Goal: Task Accomplishment & Management: Manage account settings

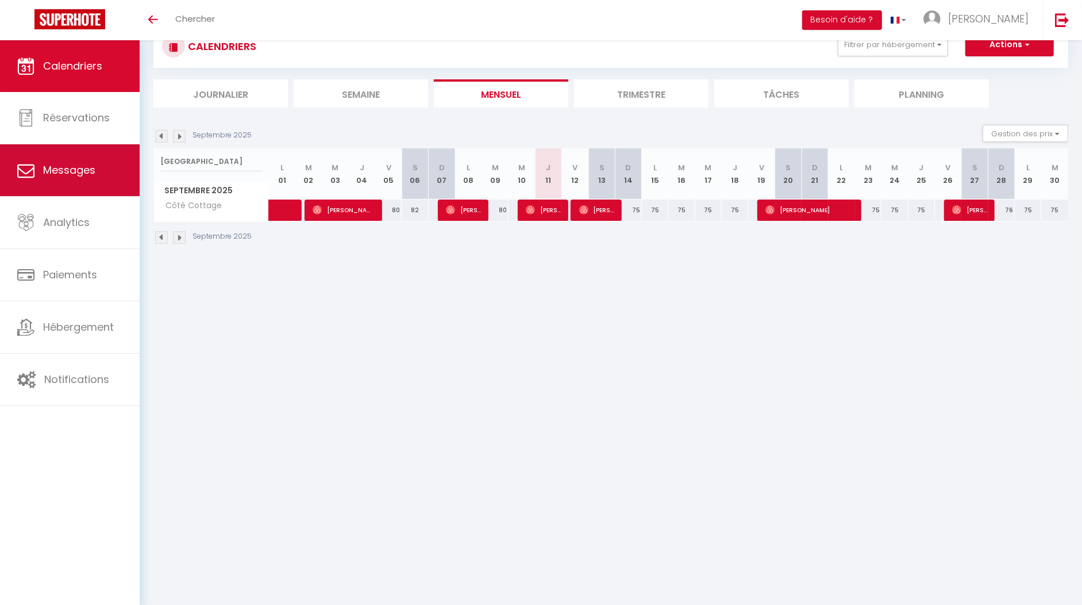
click at [85, 185] on link "Messages" at bounding box center [70, 170] width 140 height 52
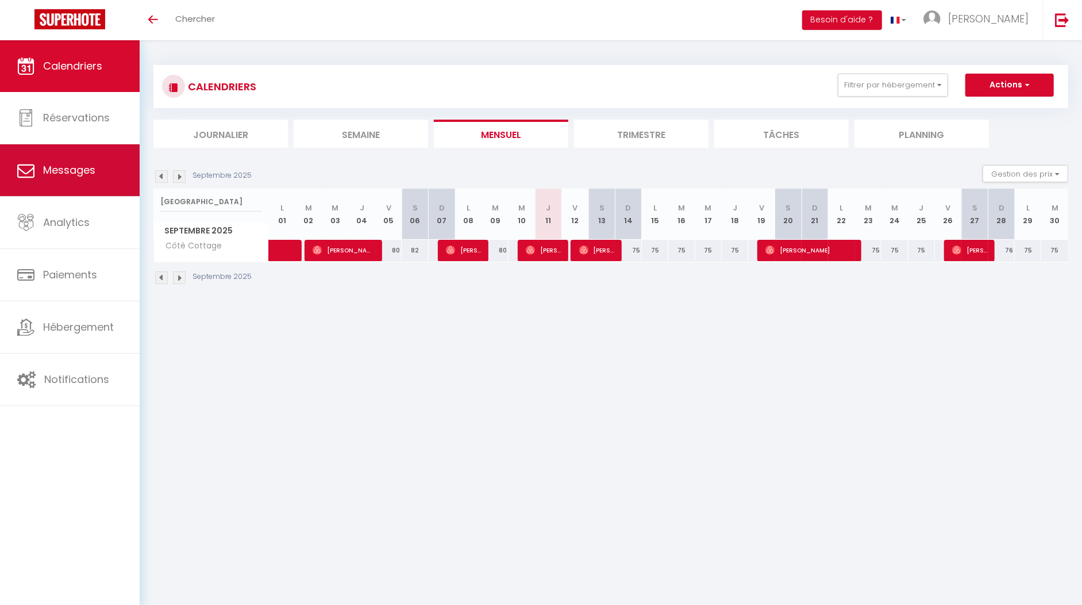
select select "message"
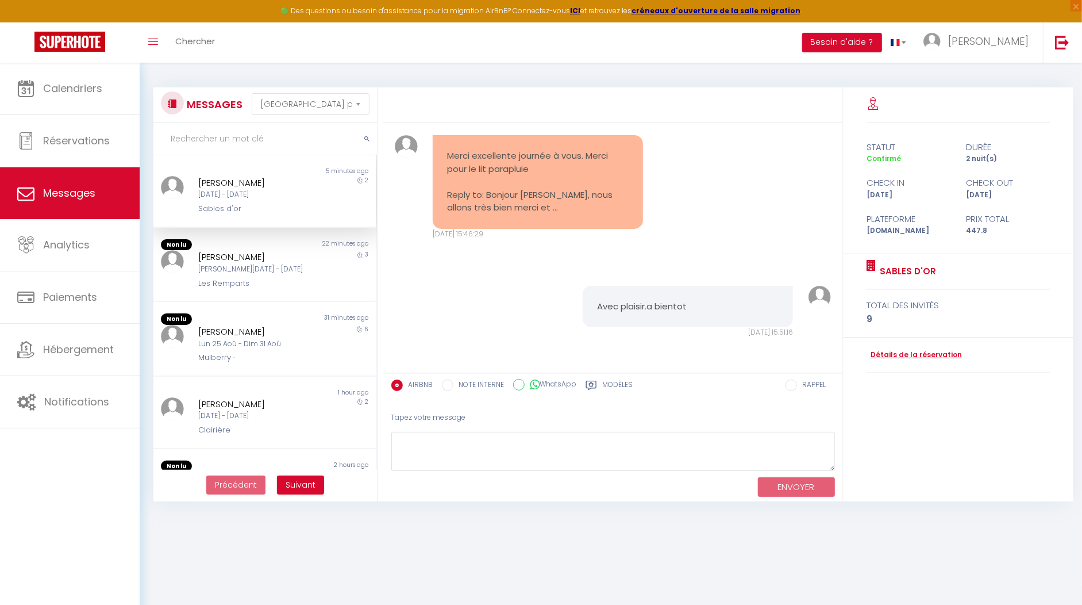
scroll to position [2770, 0]
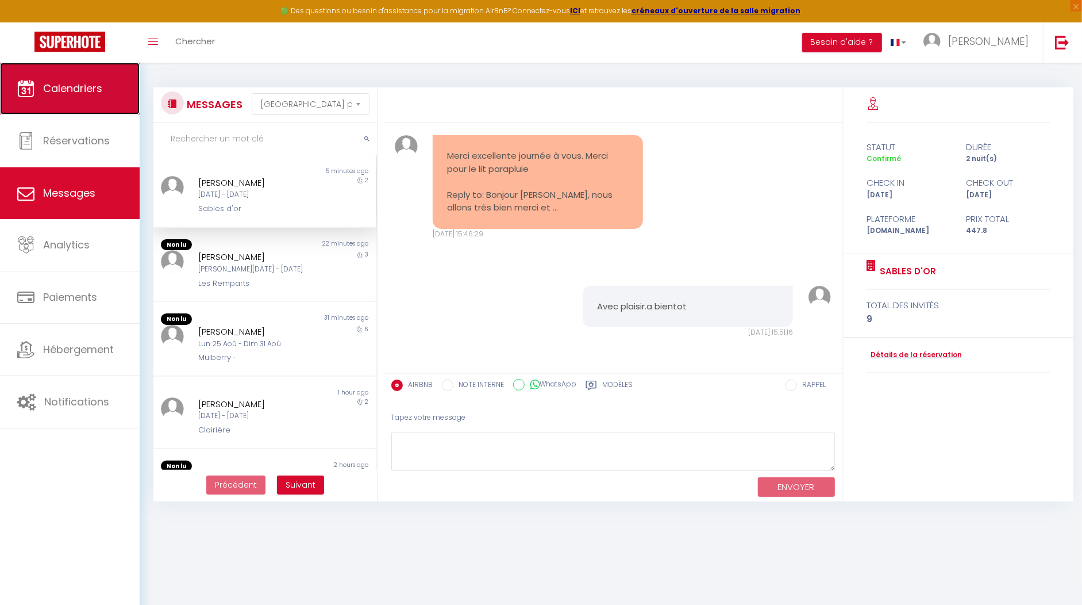
click at [90, 90] on span "Calendriers" at bounding box center [72, 88] width 59 height 14
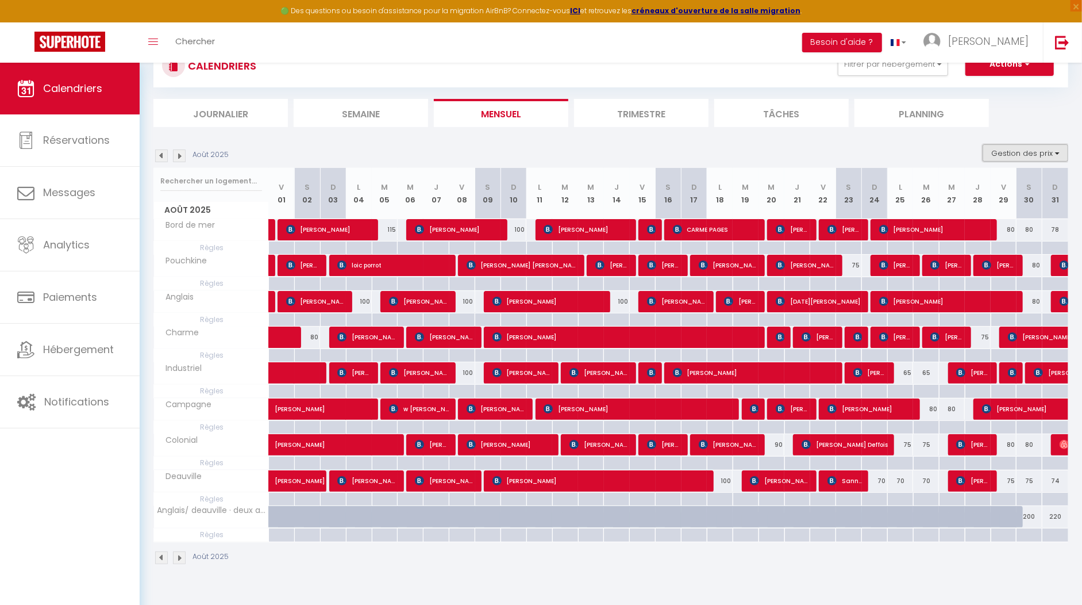
click at [1058, 155] on button "Gestion des prix" at bounding box center [1026, 152] width 86 height 17
click at [966, 209] on input "Règles" at bounding box center [1016, 208] width 103 height 11
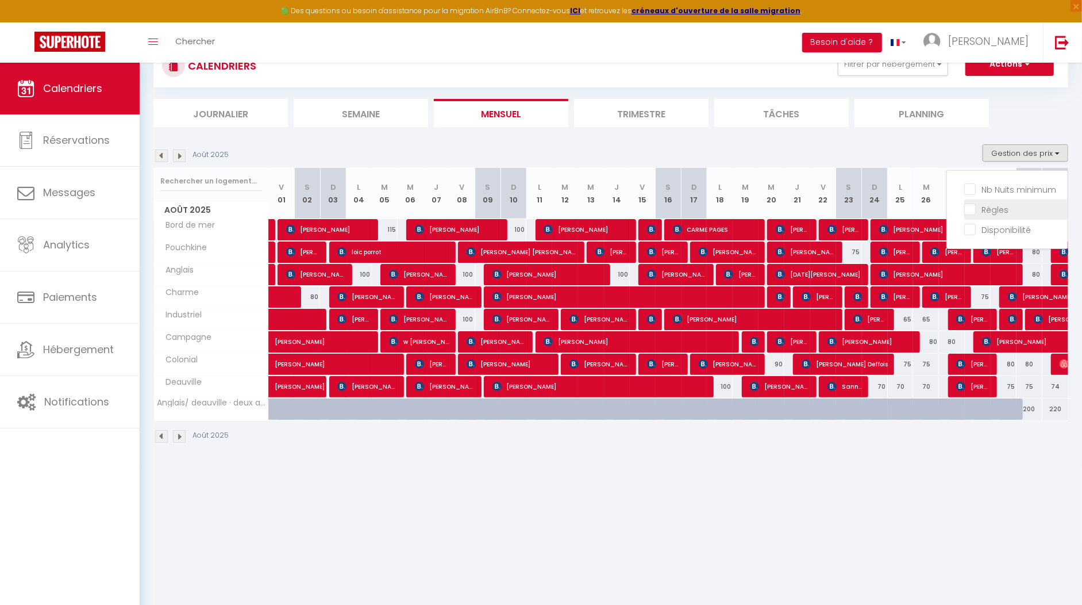
click at [970, 208] on input "Règles" at bounding box center [1016, 208] width 103 height 11
checkbox input "true"
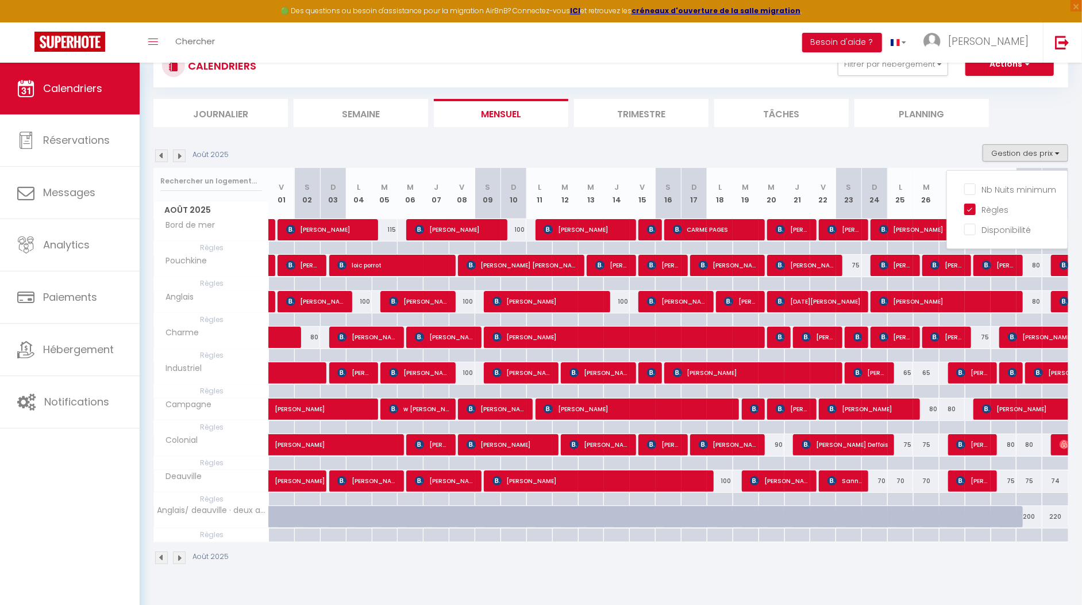
click at [590, 145] on div "Août 2025 Gestion des prix Nb Nuits minimum Règles Disponibilité" at bounding box center [610, 156] width 915 height 24
click at [182, 153] on img at bounding box center [179, 155] width 13 height 13
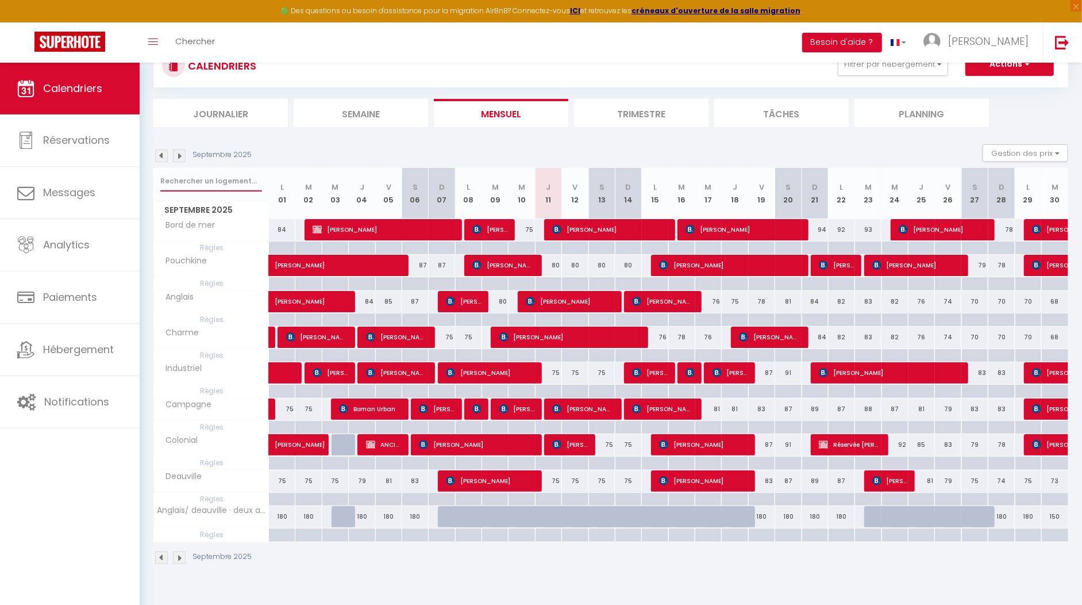
click at [201, 180] on input "text" at bounding box center [211, 181] width 102 height 21
click at [156, 156] on img at bounding box center [161, 155] width 13 height 13
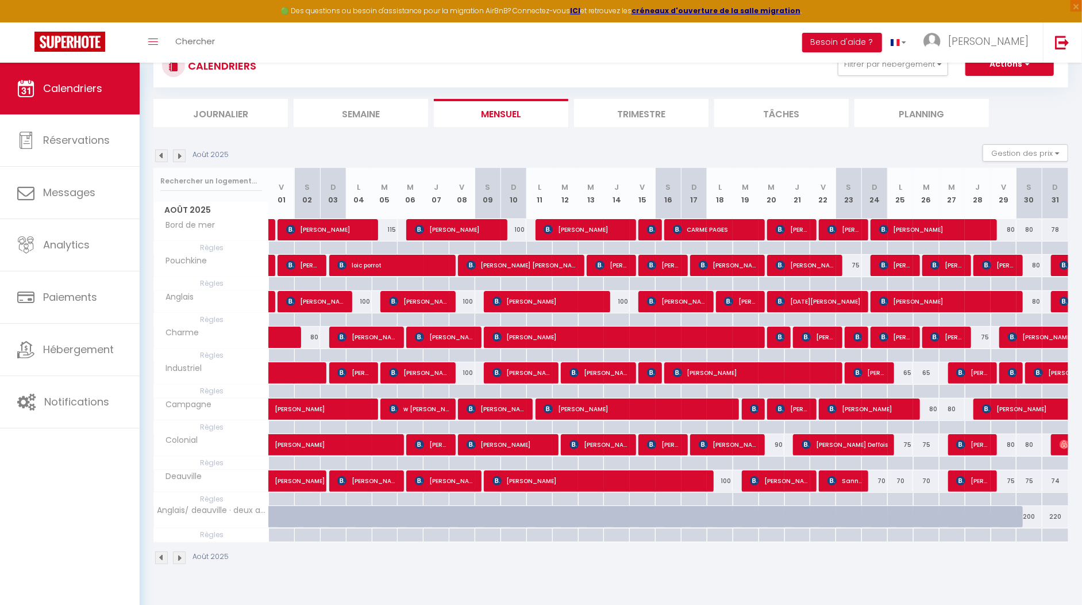
click at [179, 156] on img at bounding box center [179, 155] width 13 height 13
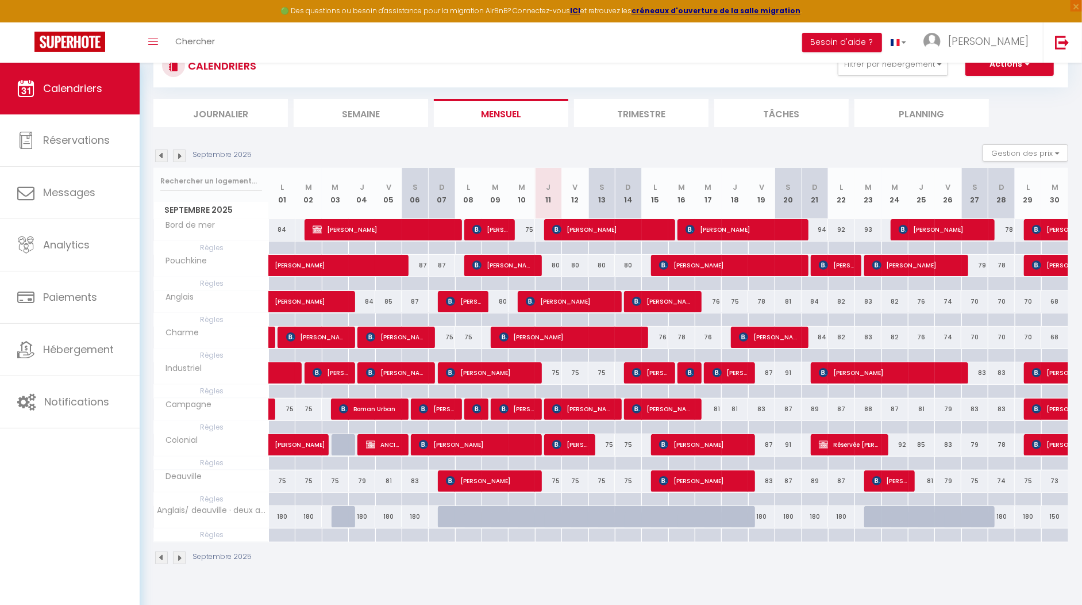
click at [162, 159] on img at bounding box center [161, 155] width 13 height 13
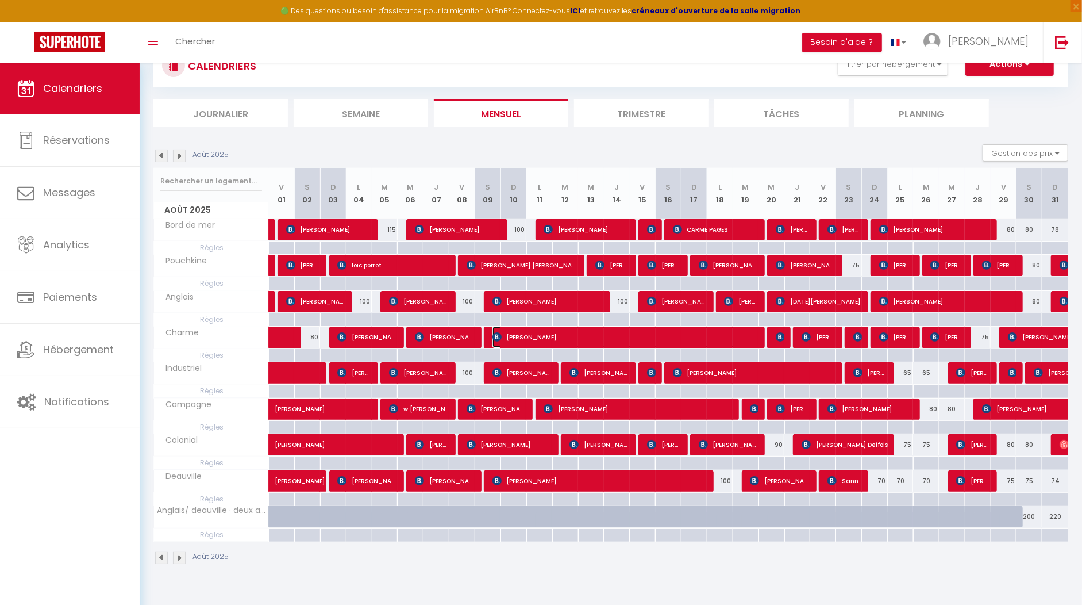
click at [683, 331] on span "[PERSON_NAME]" at bounding box center [626, 337] width 267 height 22
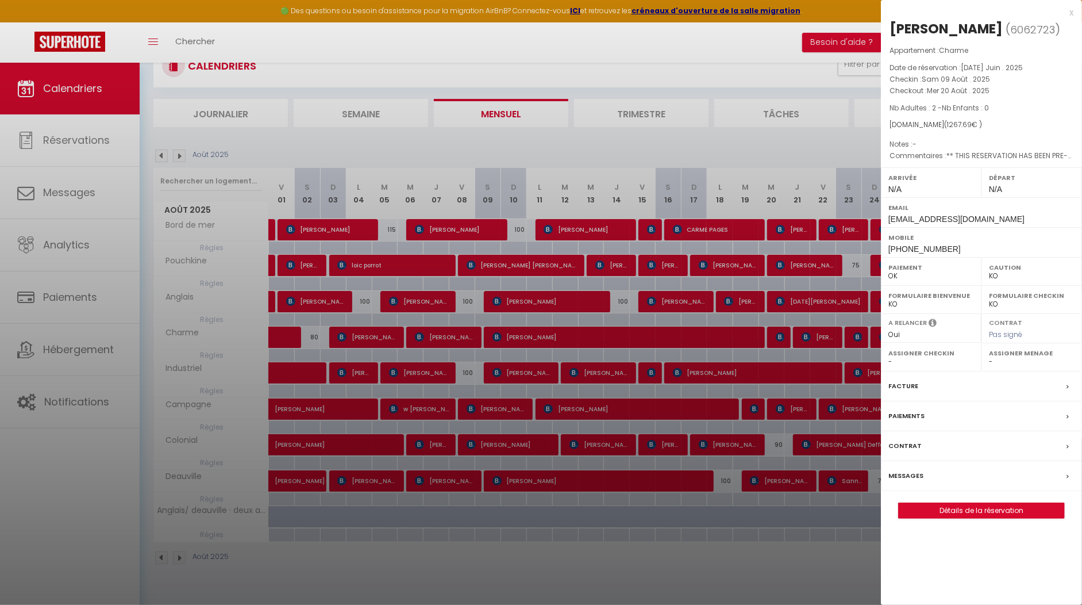
click at [1073, 7] on div "x" at bounding box center [977, 13] width 193 height 14
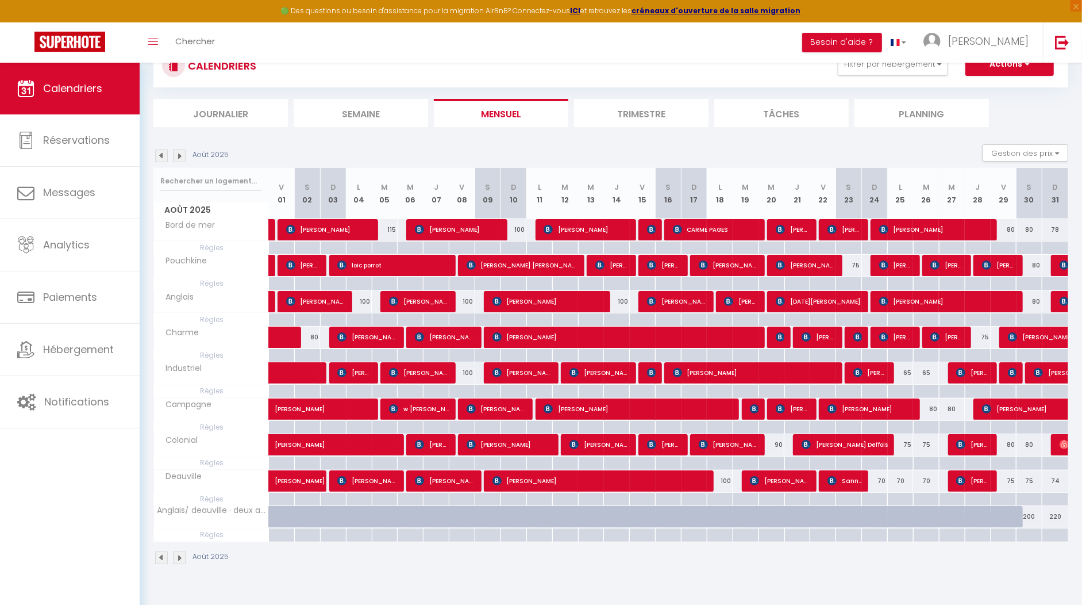
click at [179, 154] on img at bounding box center [179, 155] width 13 height 13
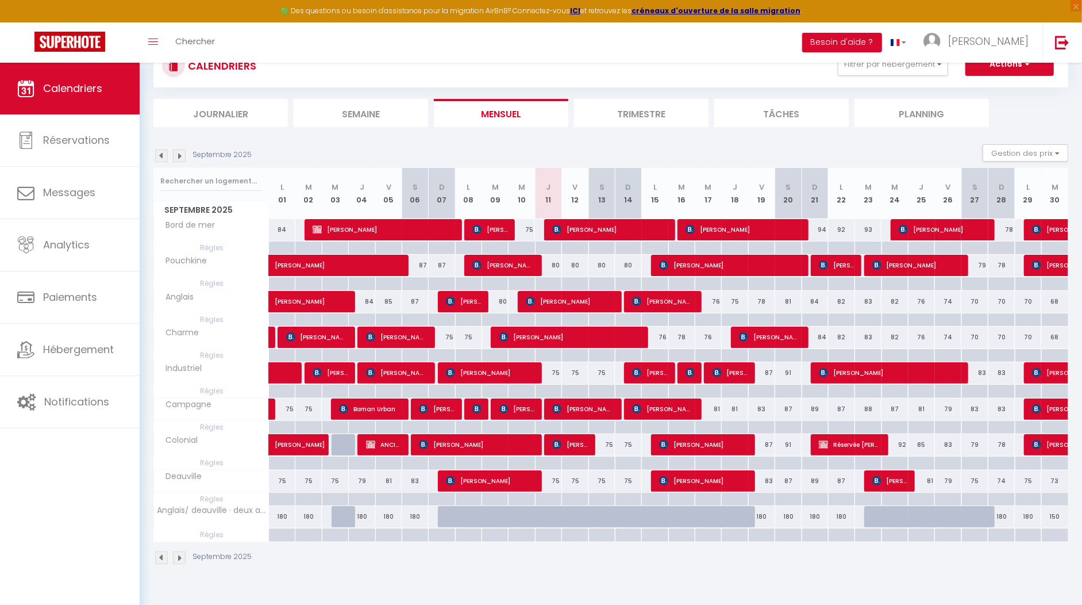
click at [164, 156] on img at bounding box center [161, 155] width 13 height 13
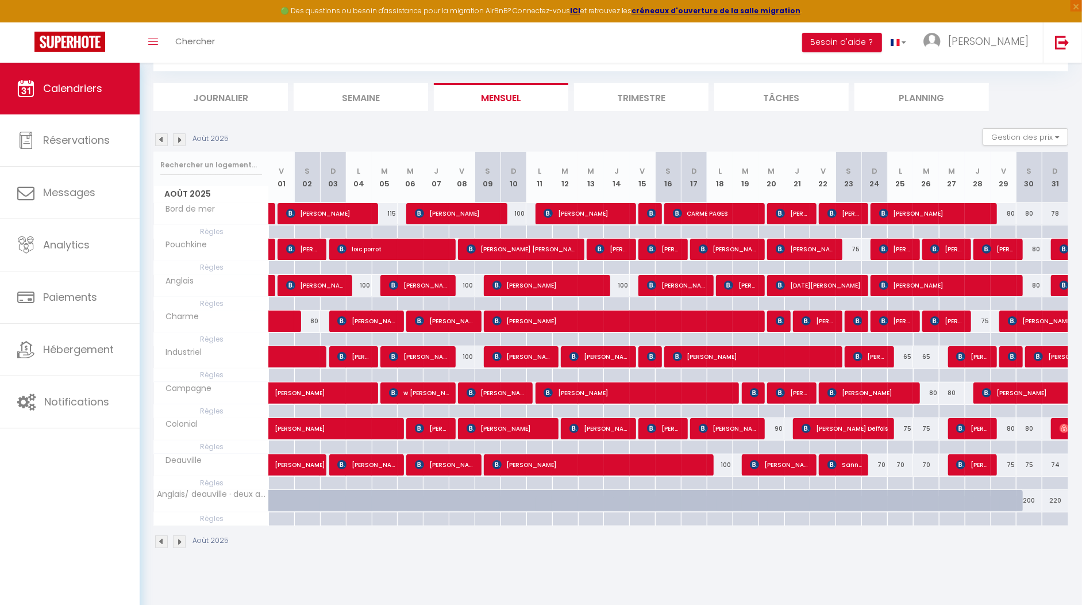
scroll to position [62, 0]
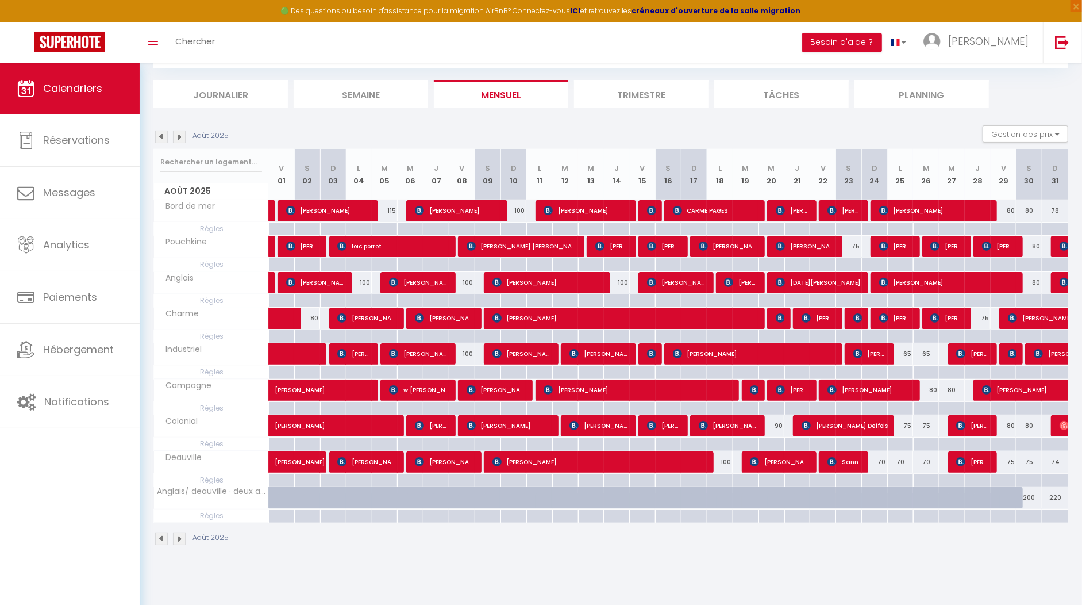
click at [180, 136] on img at bounding box center [179, 136] width 13 height 13
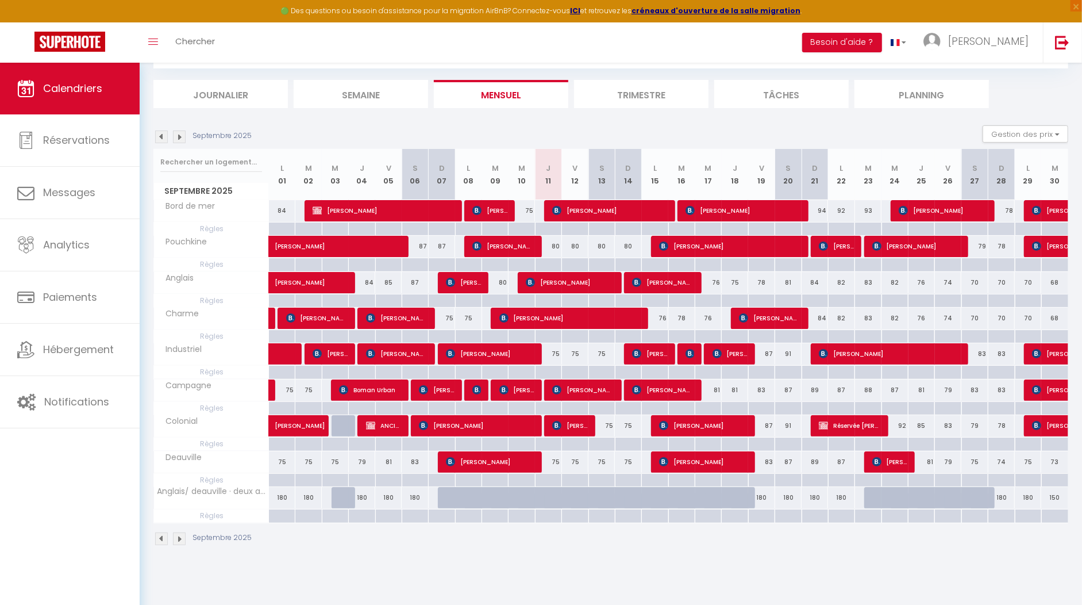
click at [160, 134] on img at bounding box center [161, 136] width 13 height 13
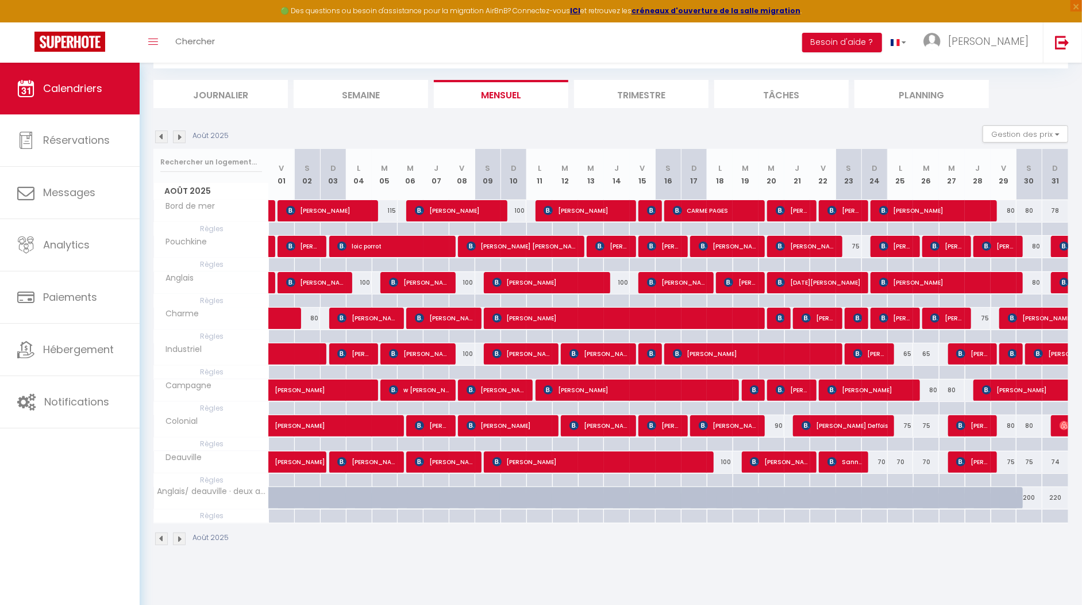
click at [183, 134] on img at bounding box center [179, 136] width 13 height 13
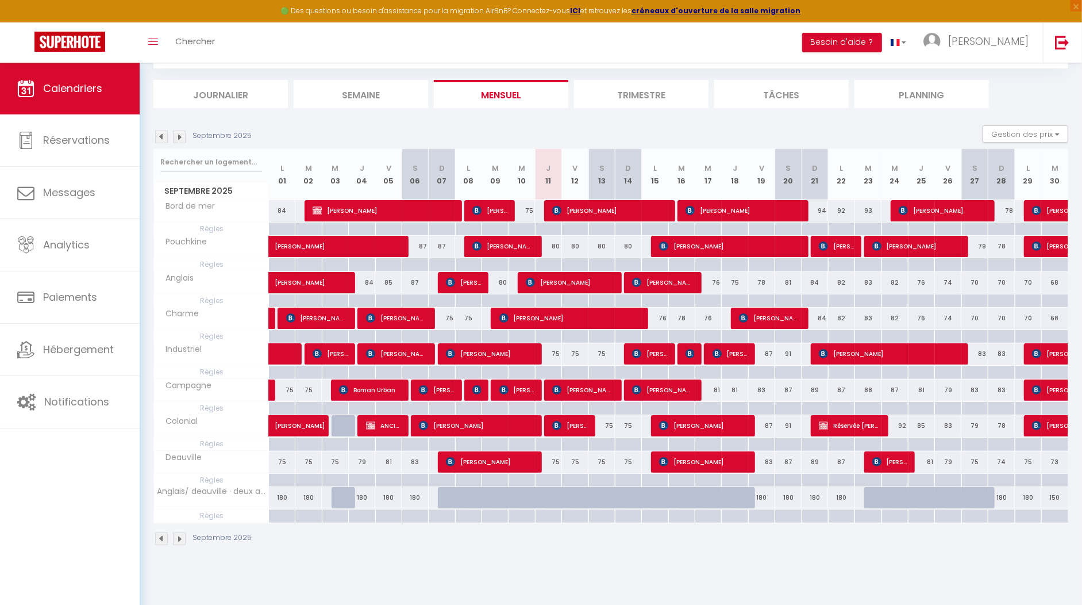
click at [157, 135] on img at bounding box center [161, 136] width 13 height 13
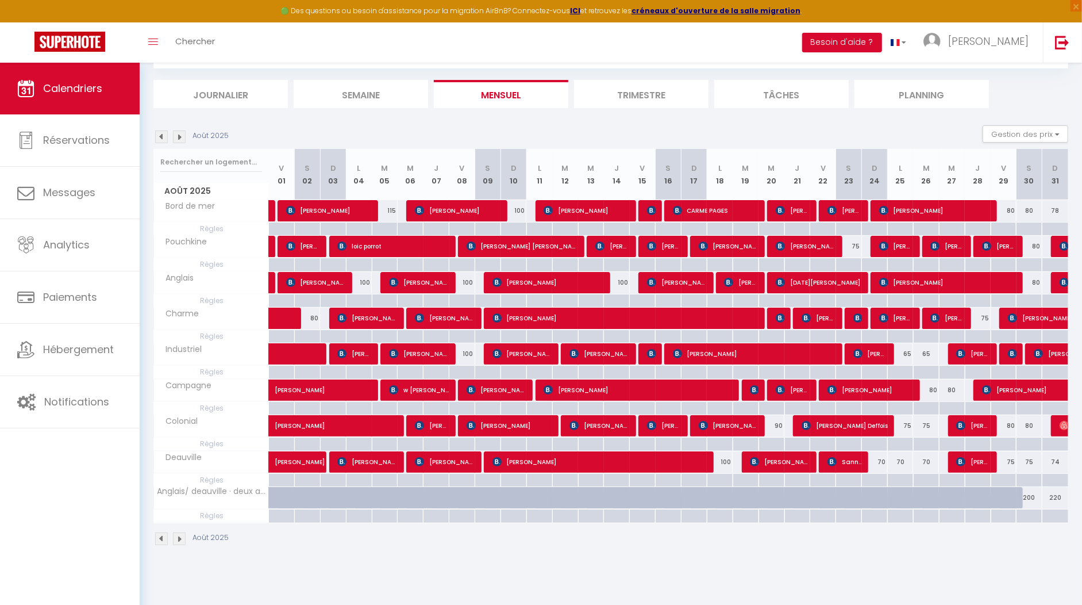
click at [182, 139] on img at bounding box center [179, 136] width 13 height 13
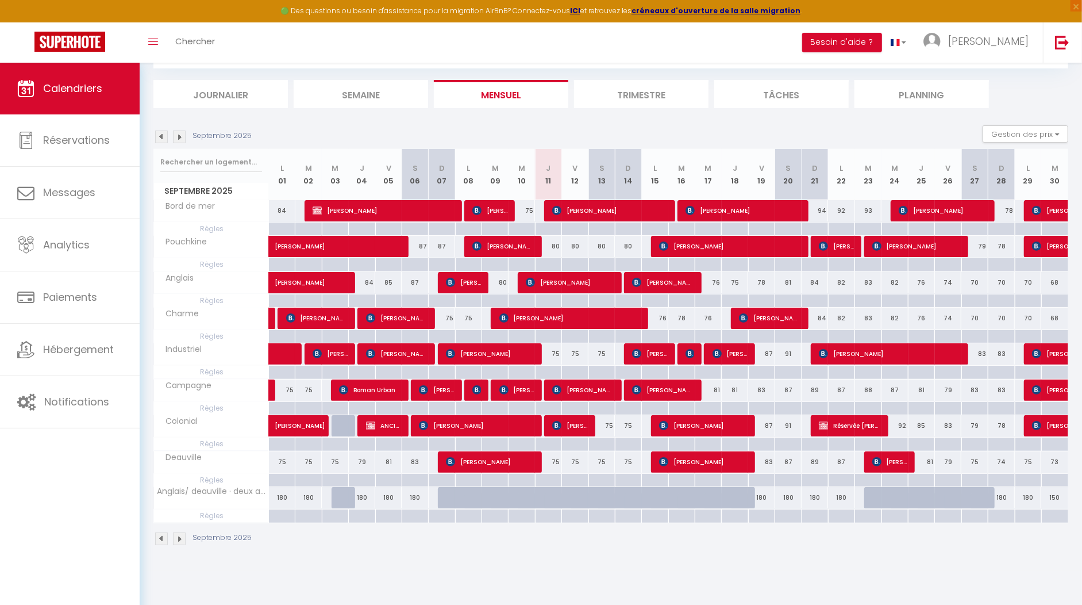
click at [163, 139] on img at bounding box center [161, 136] width 13 height 13
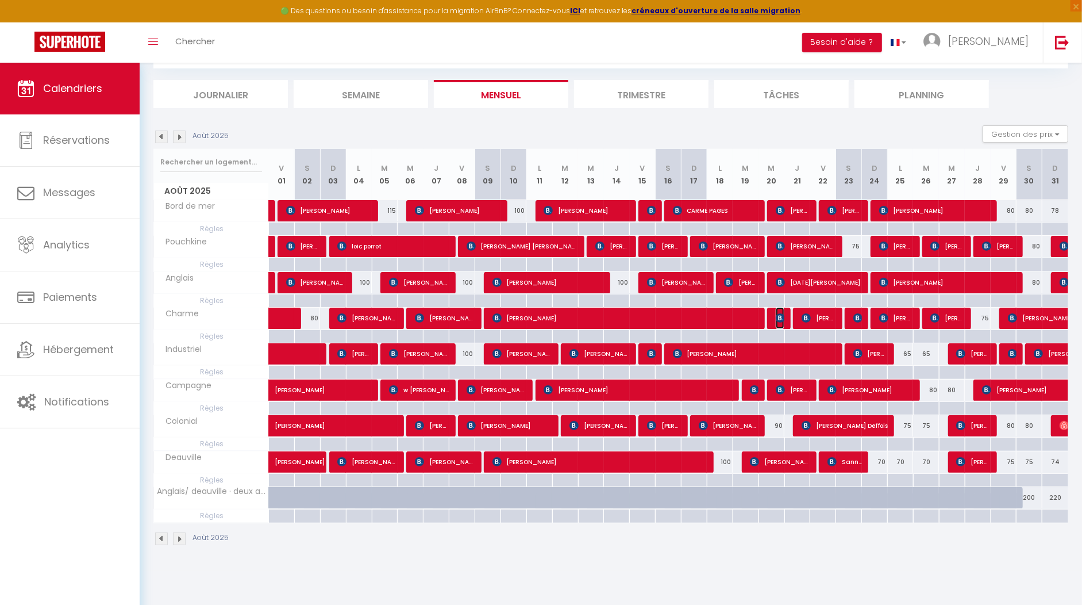
click at [781, 319] on img at bounding box center [780, 317] width 9 height 9
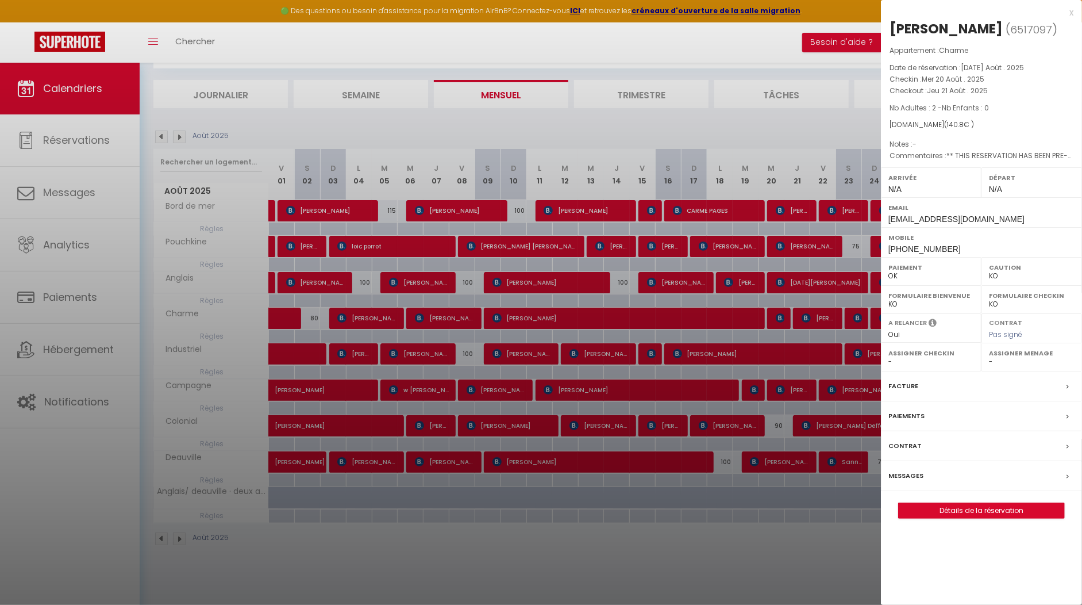
click at [1074, 12] on div "x [PERSON_NAME] ( 6517097 ) Appartement : Charme Date de réservation : [DATE] A…" at bounding box center [981, 268] width 201 height 536
click at [1068, 7] on div "x" at bounding box center [977, 13] width 193 height 14
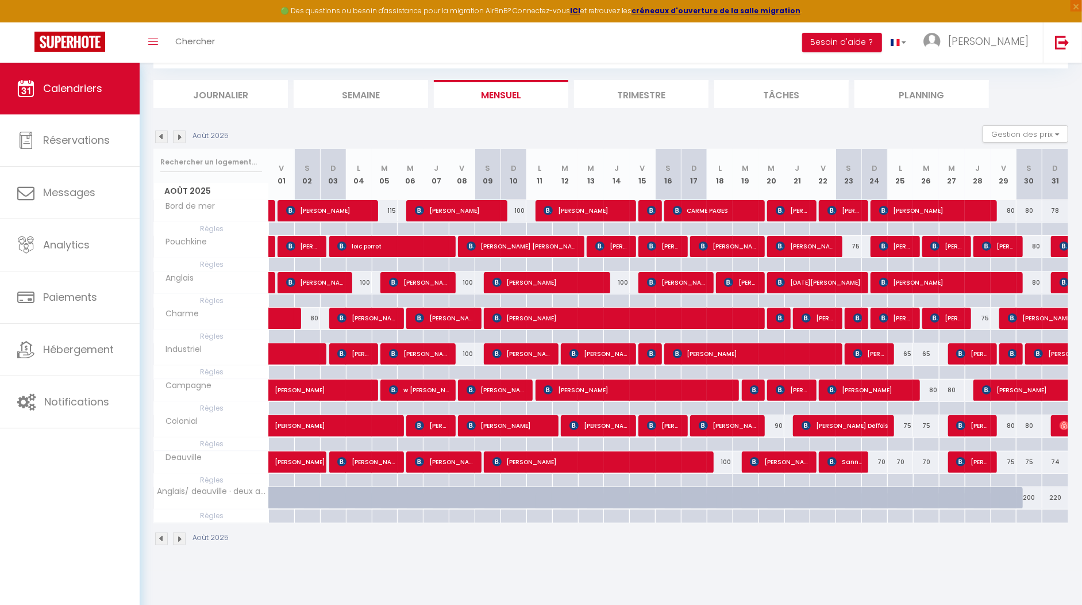
click at [641, 210] on div at bounding box center [652, 211] width 26 height 22
click at [651, 210] on img at bounding box center [651, 210] width 9 height 9
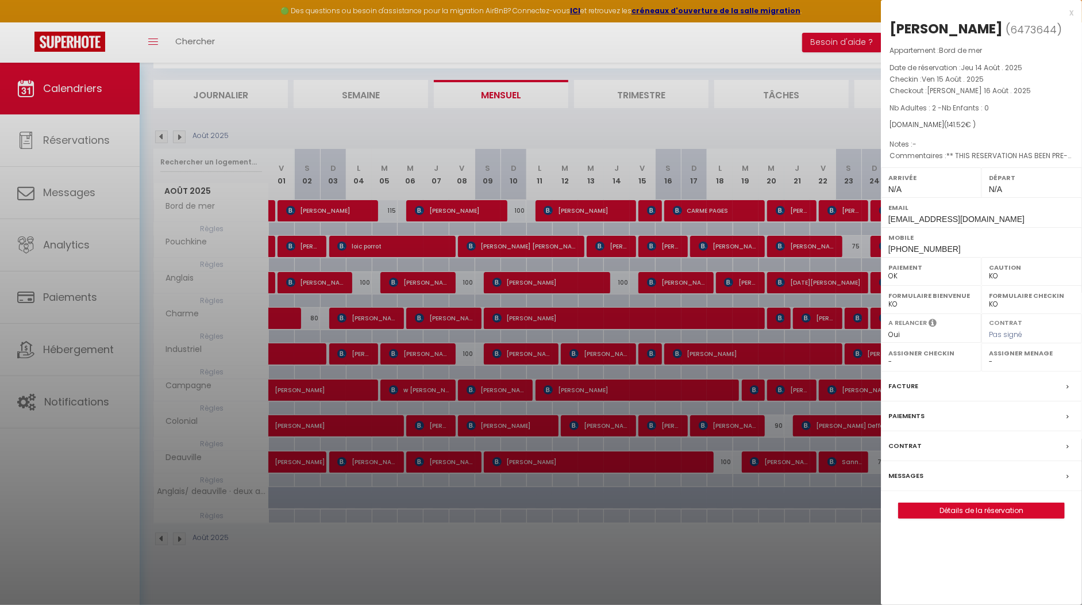
click at [1071, 10] on div "x" at bounding box center [977, 13] width 193 height 14
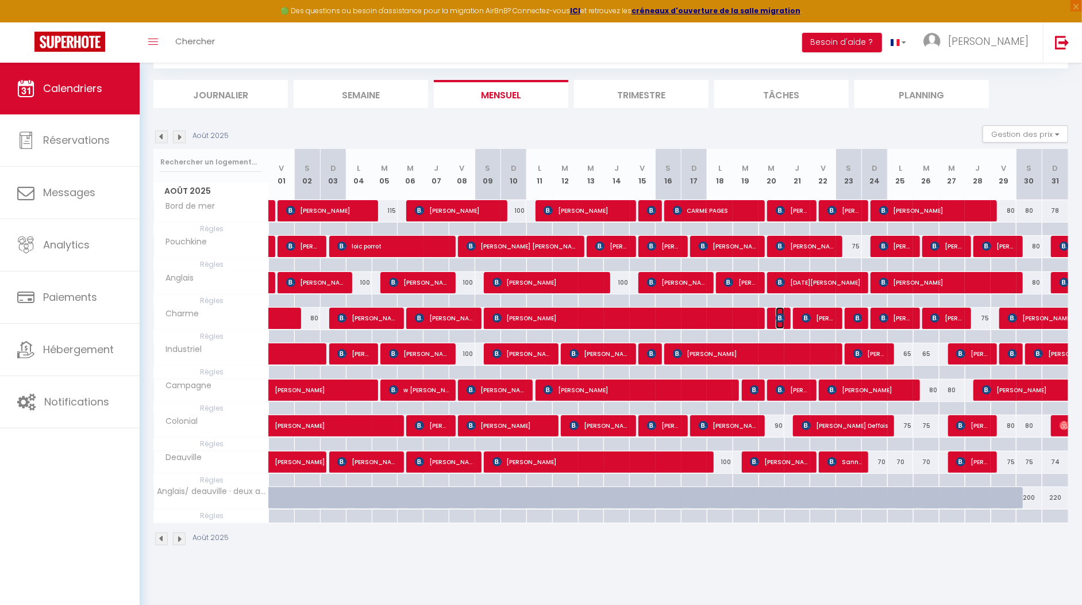
click at [777, 313] on img at bounding box center [780, 317] width 9 height 9
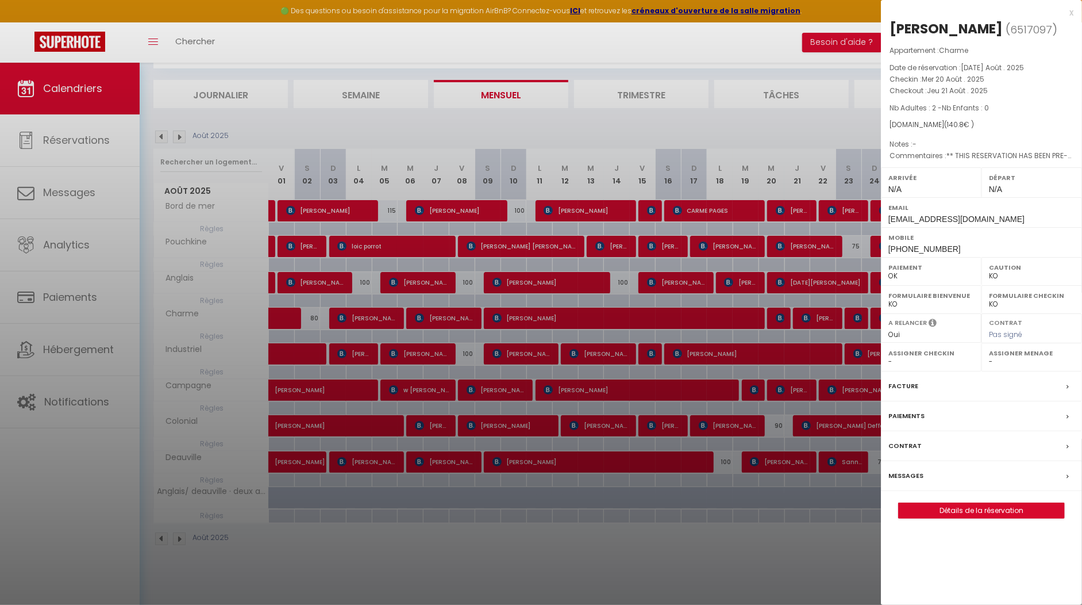
click at [1068, 8] on div "x" at bounding box center [977, 13] width 193 height 14
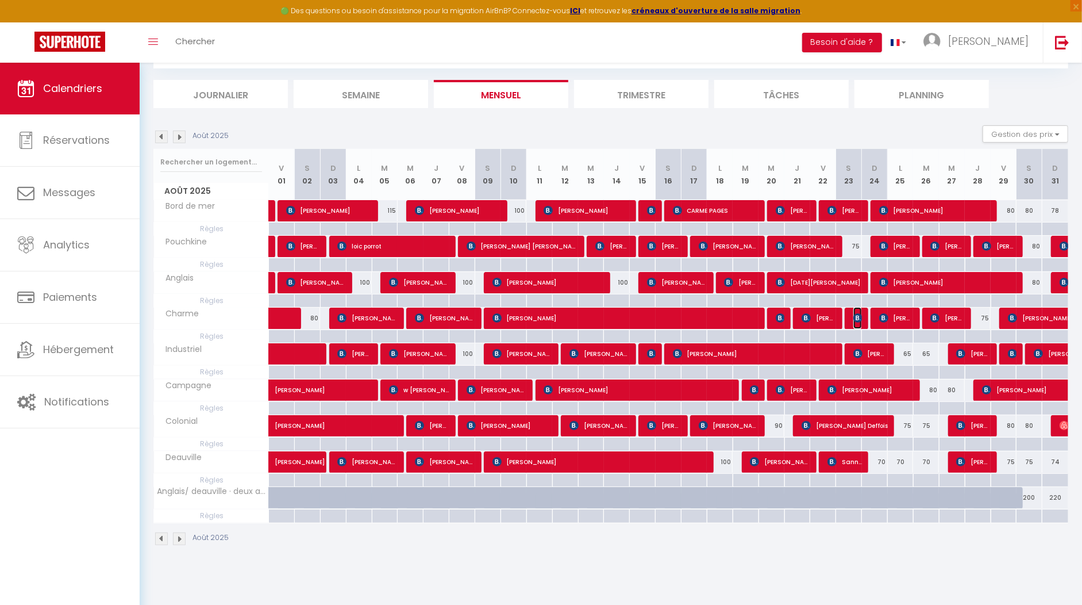
click at [860, 309] on span "[PERSON_NAME]" at bounding box center [858, 318] width 9 height 22
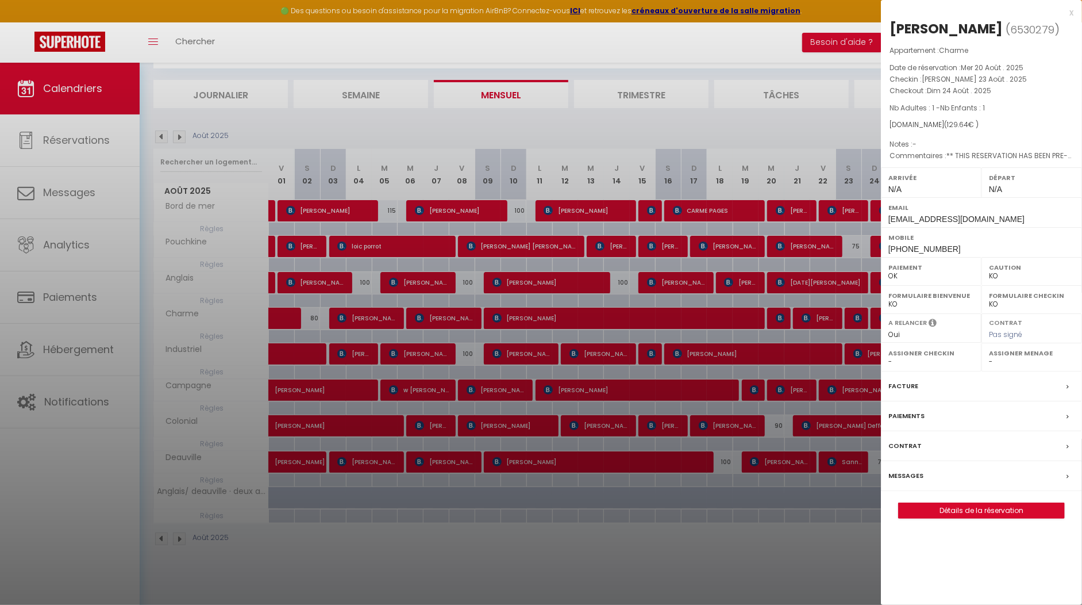
click at [1073, 12] on div "x" at bounding box center [977, 13] width 193 height 14
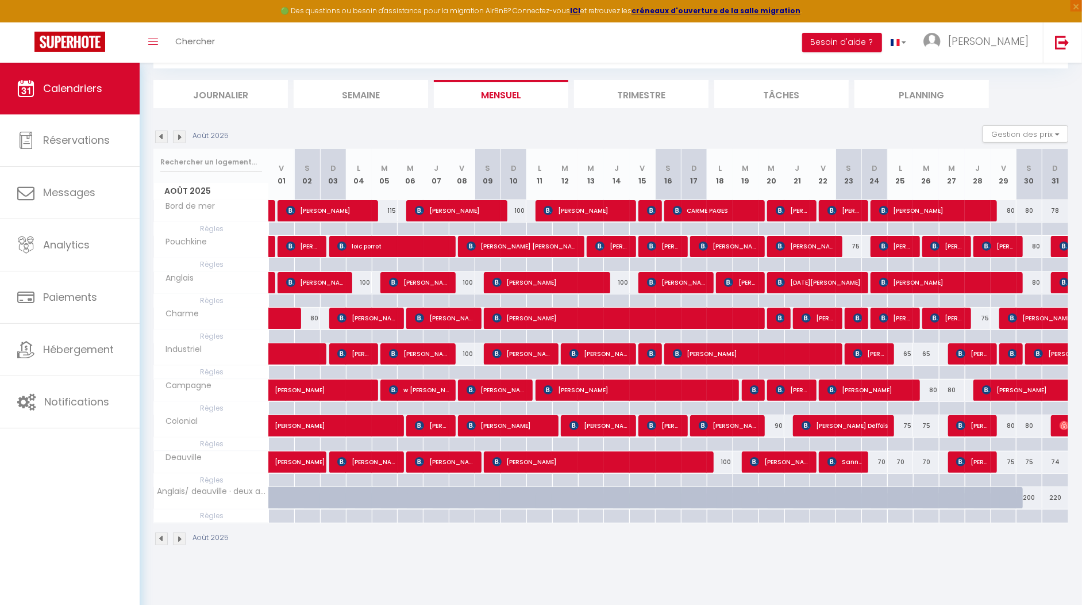
click at [1008, 352] on div at bounding box center [1013, 354] width 26 height 22
click at [1014, 350] on img at bounding box center [1012, 353] width 9 height 9
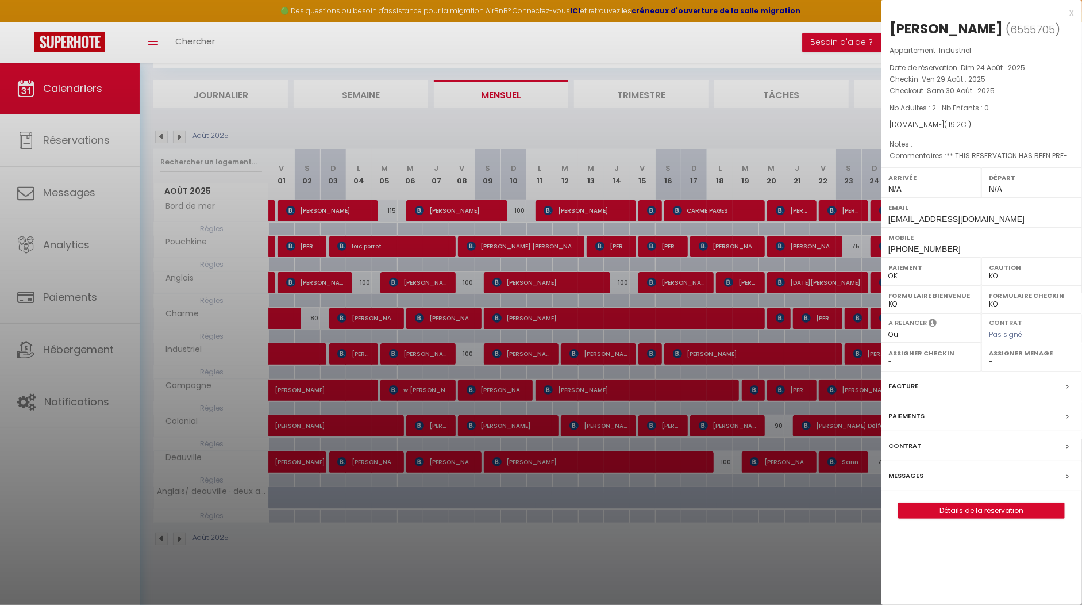
click at [1068, 9] on div "x" at bounding box center [977, 13] width 193 height 14
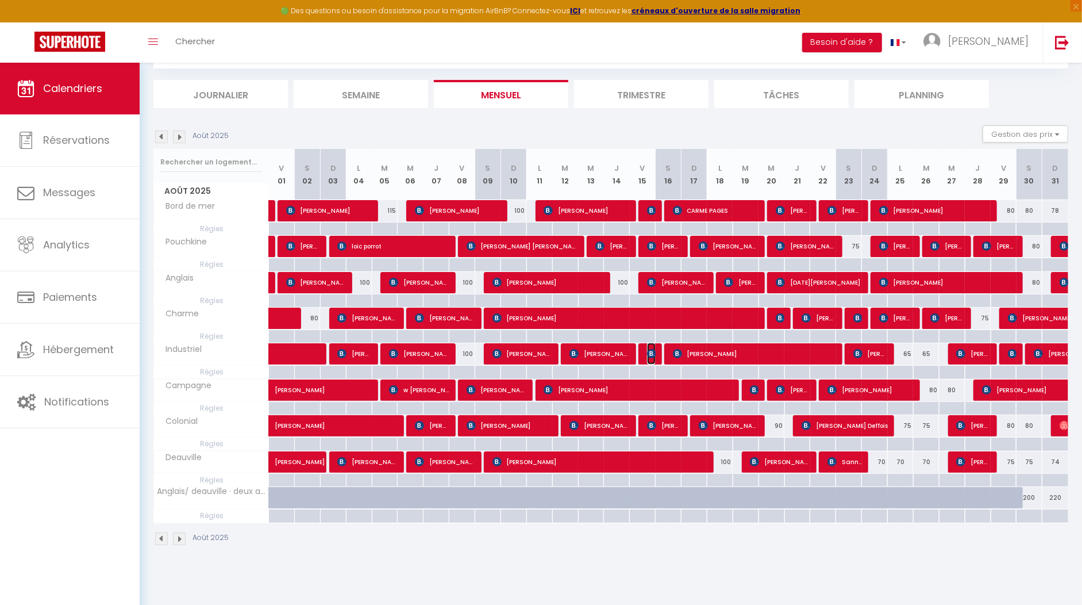
click at [655, 352] on img at bounding box center [651, 353] width 9 height 9
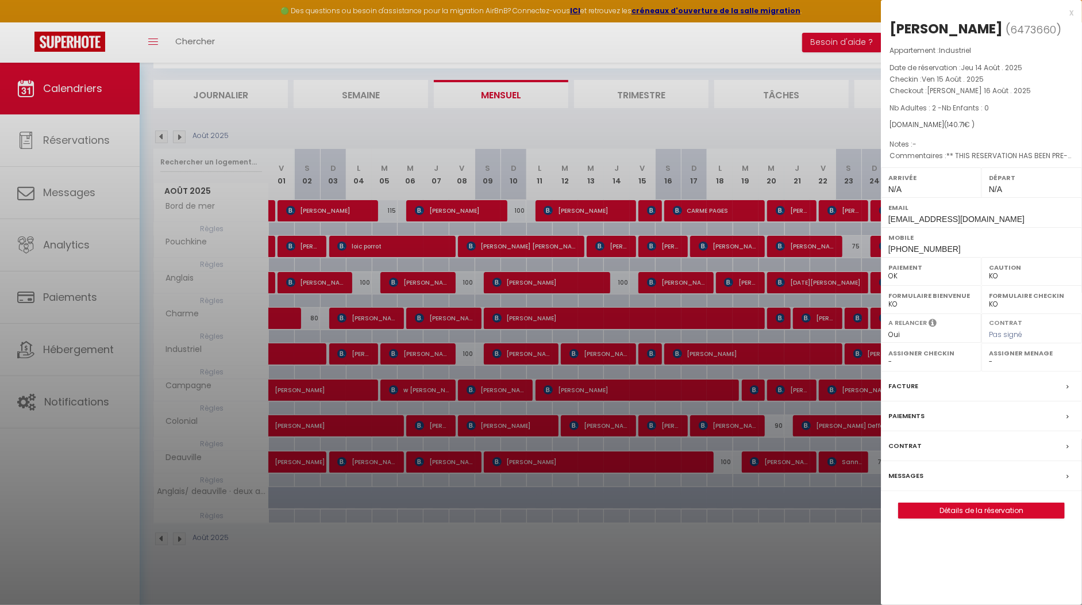
click at [1066, 9] on div "x" at bounding box center [977, 13] width 193 height 14
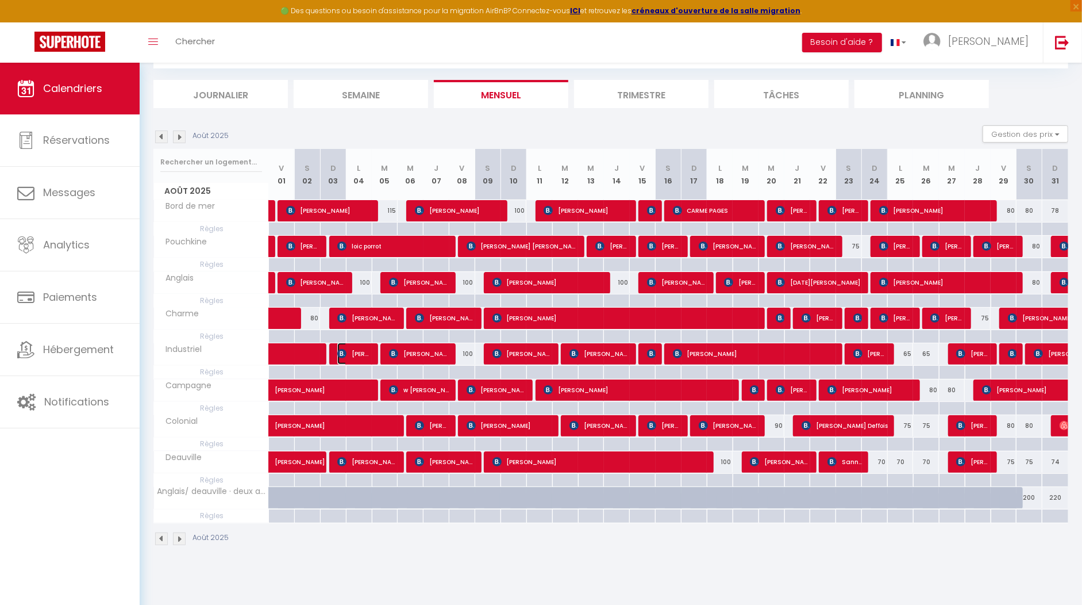
click at [353, 350] on span "[PERSON_NAME]" at bounding box center [354, 354] width 34 height 22
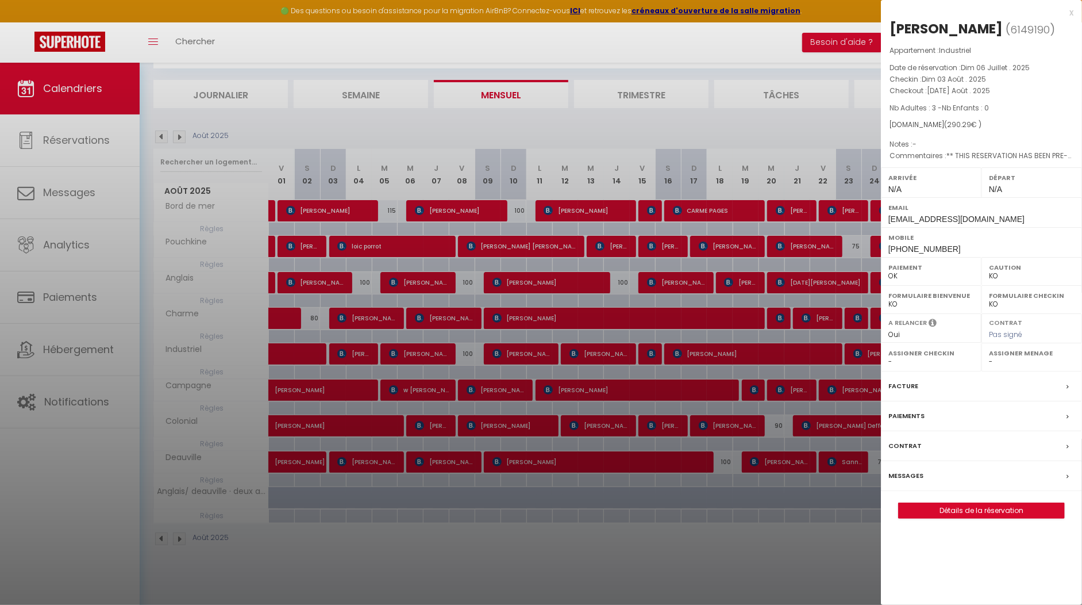
click at [1070, 7] on div "x" at bounding box center [977, 13] width 193 height 14
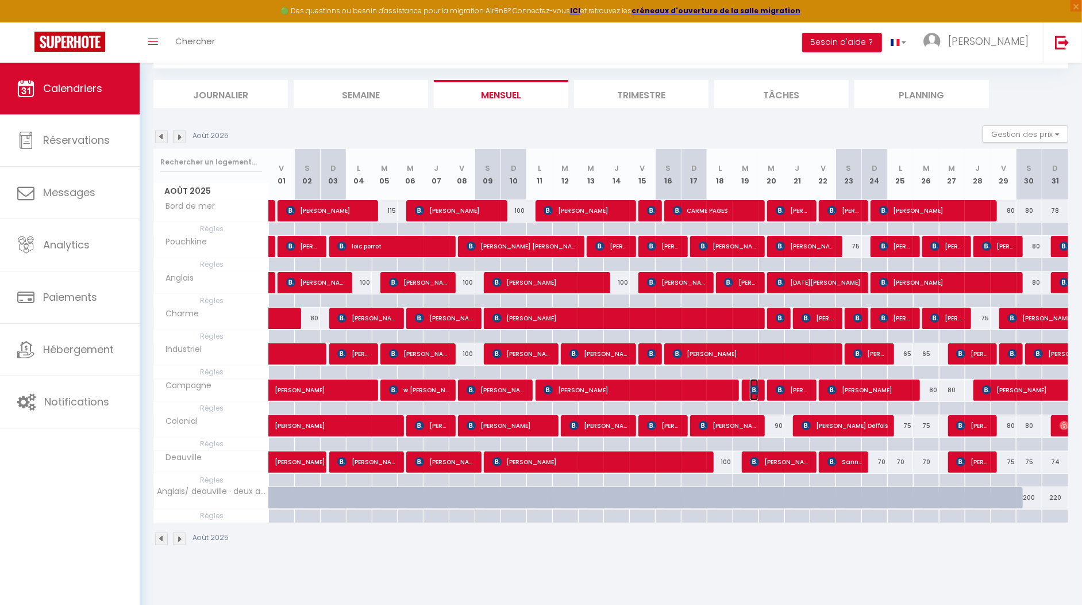
click at [755, 385] on img at bounding box center [754, 389] width 9 height 9
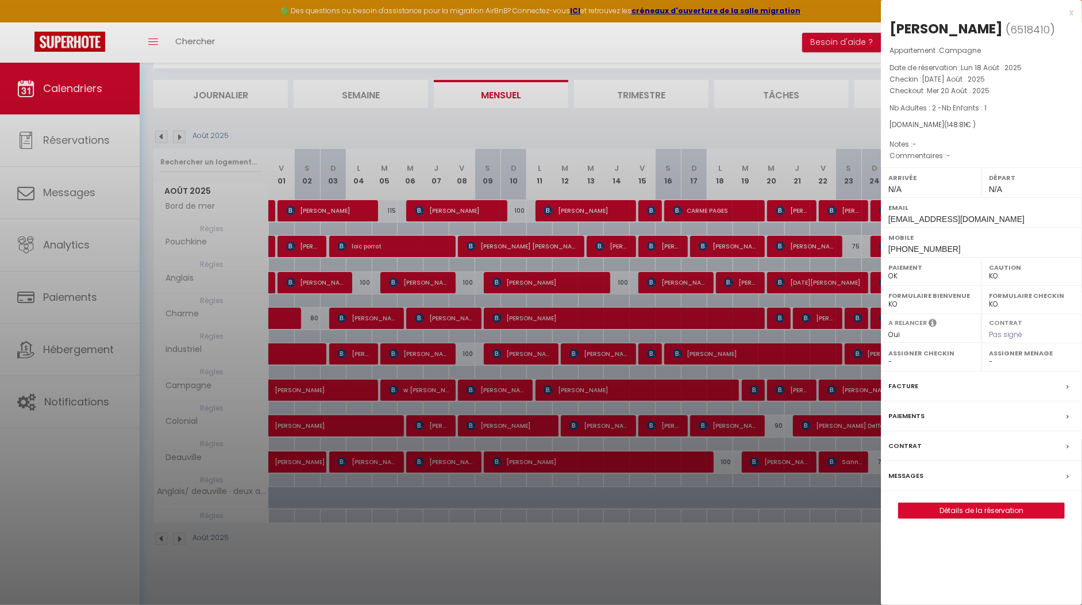
click at [1068, 10] on div "x" at bounding box center [977, 13] width 193 height 14
